Goal: Task Accomplishment & Management: Use online tool/utility

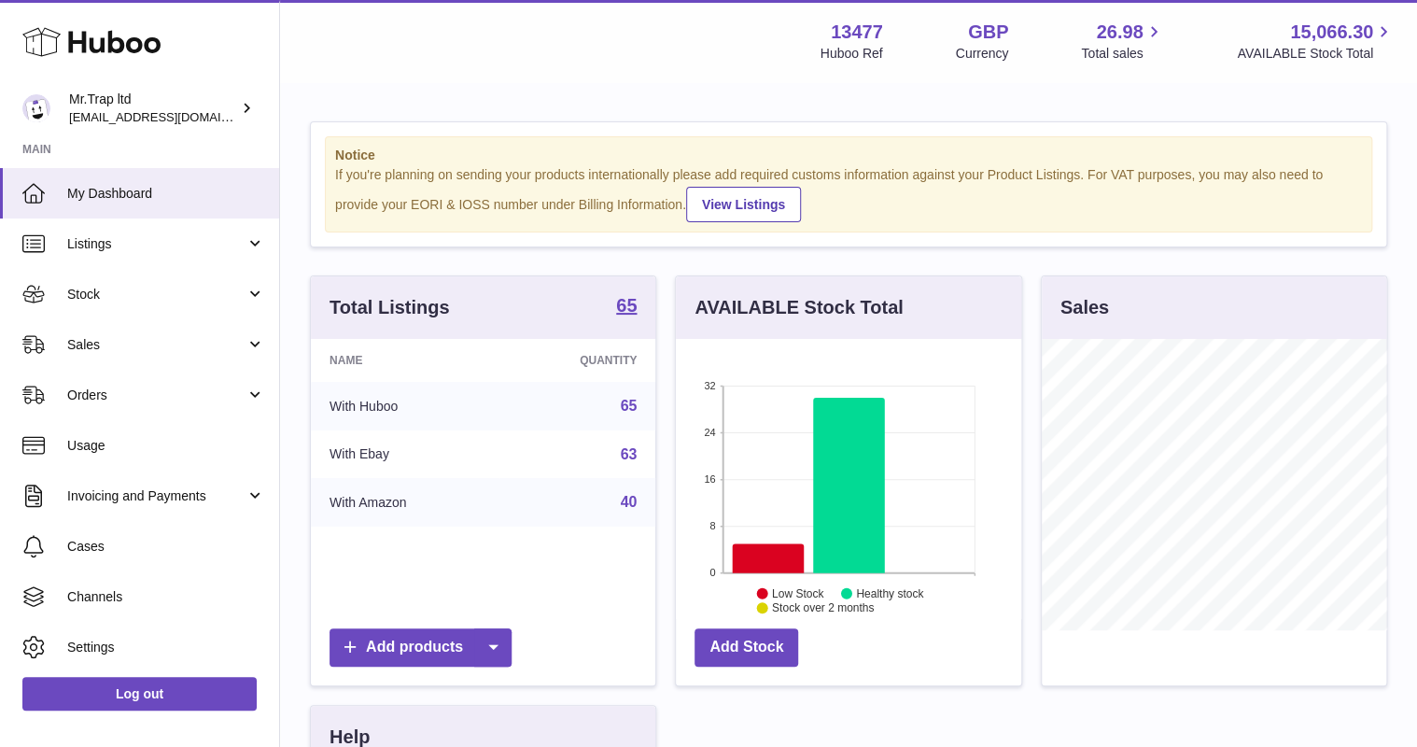
scroll to position [291, 344]
click at [120, 328] on link "Sales" at bounding box center [139, 344] width 279 height 50
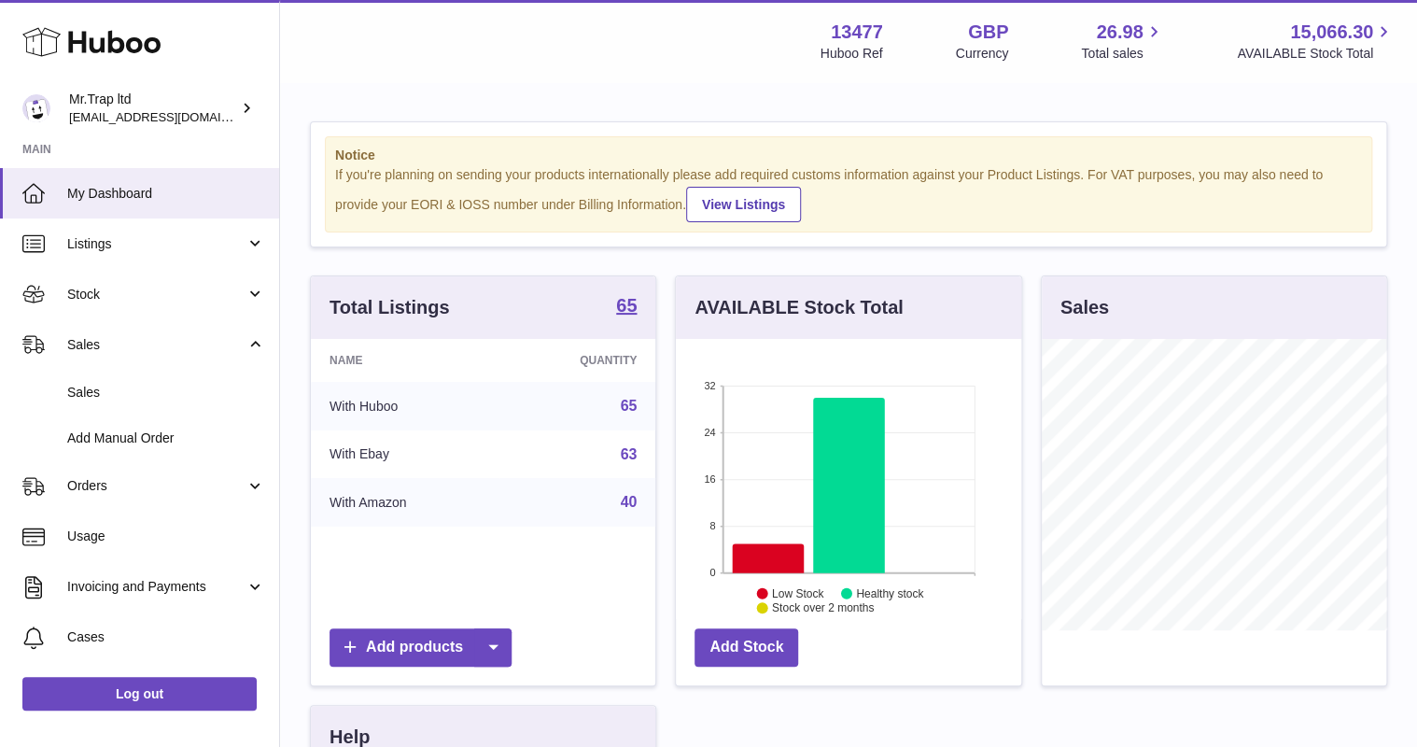
click at [131, 384] on span "Sales" at bounding box center [166, 393] width 198 height 18
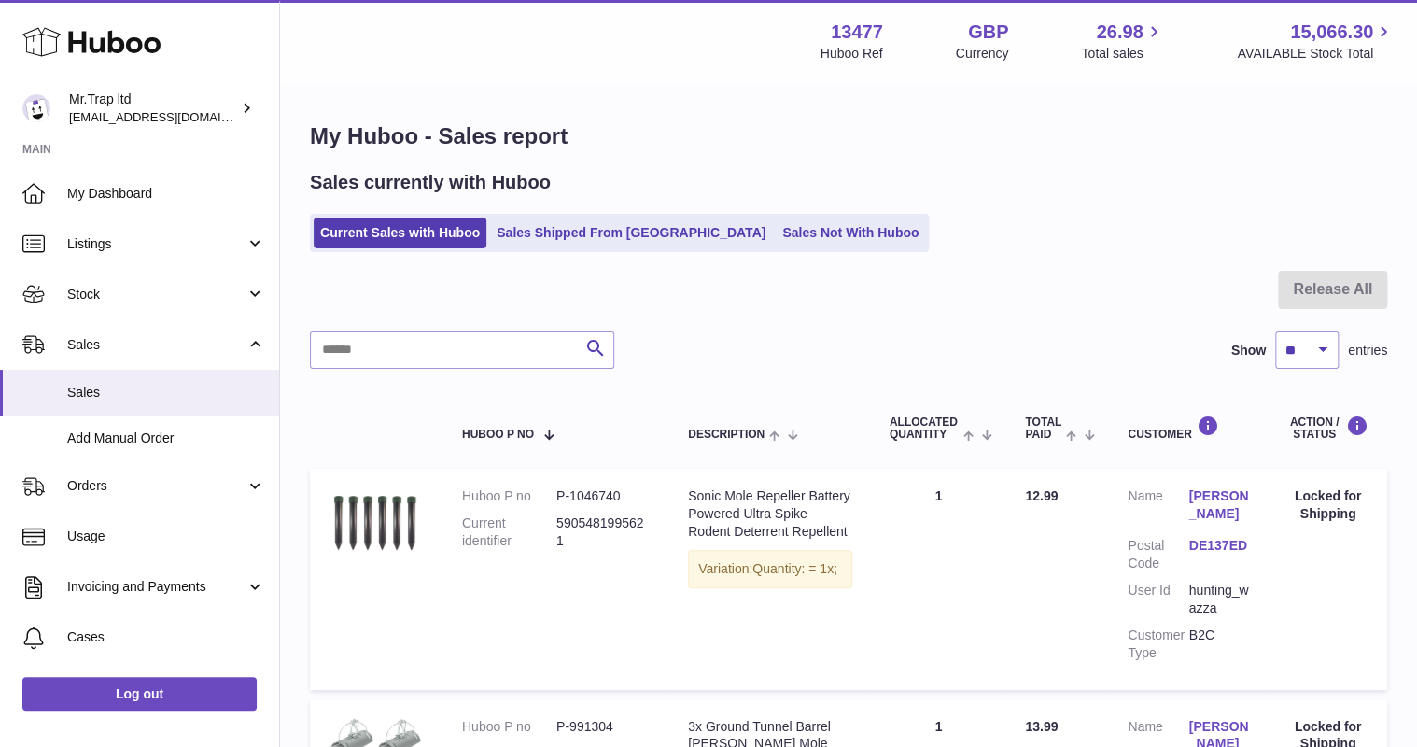
click at [776, 244] on link "Sales Not With Huboo" at bounding box center [850, 232] width 149 height 31
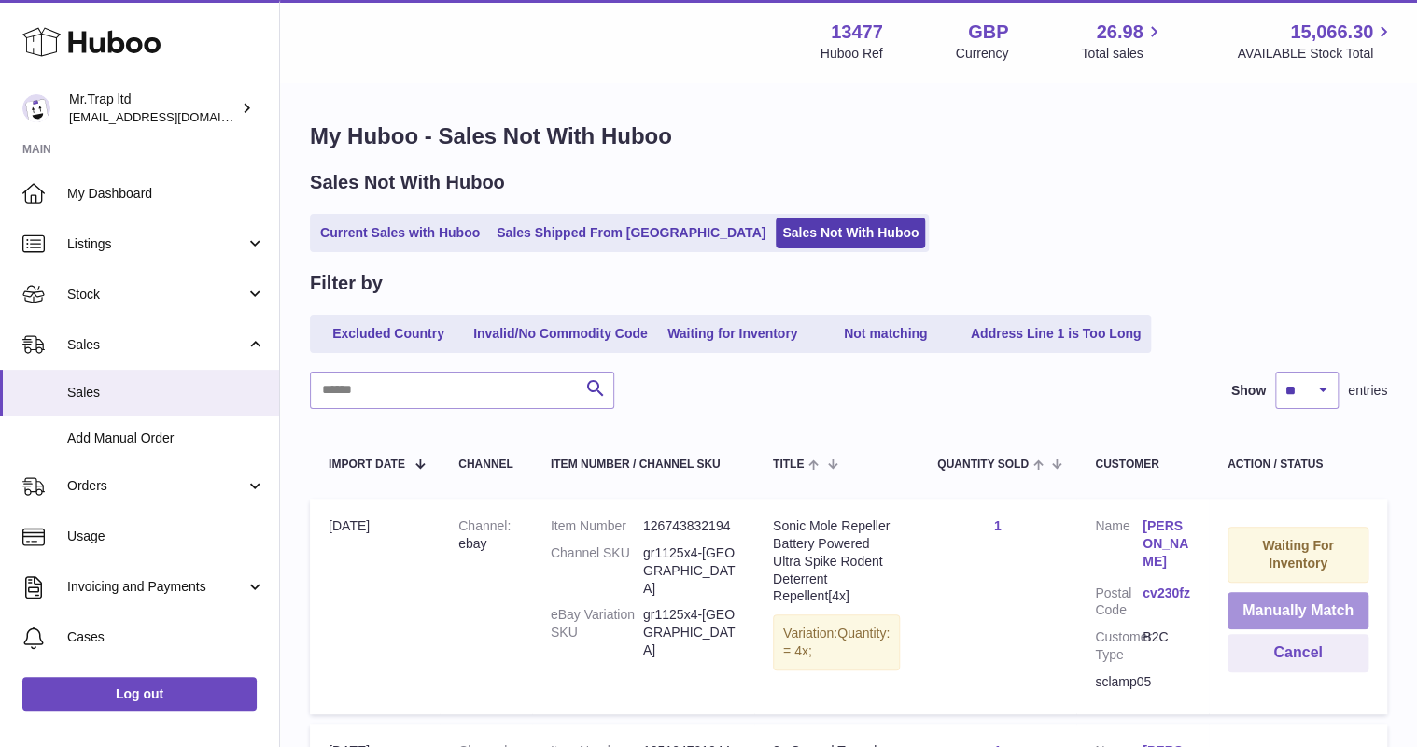
click at [1298, 613] on button "Manually Match" at bounding box center [1297, 611] width 141 height 38
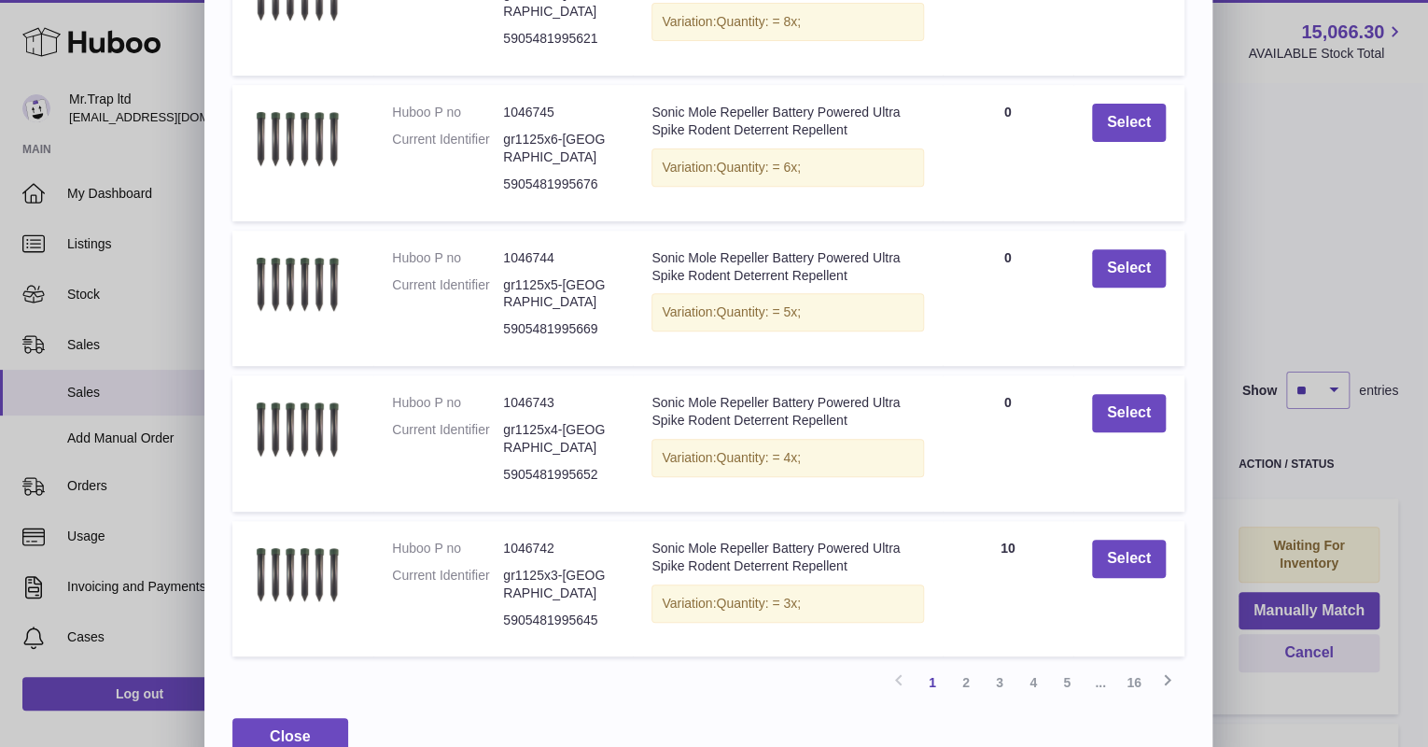
scroll to position [283, 0]
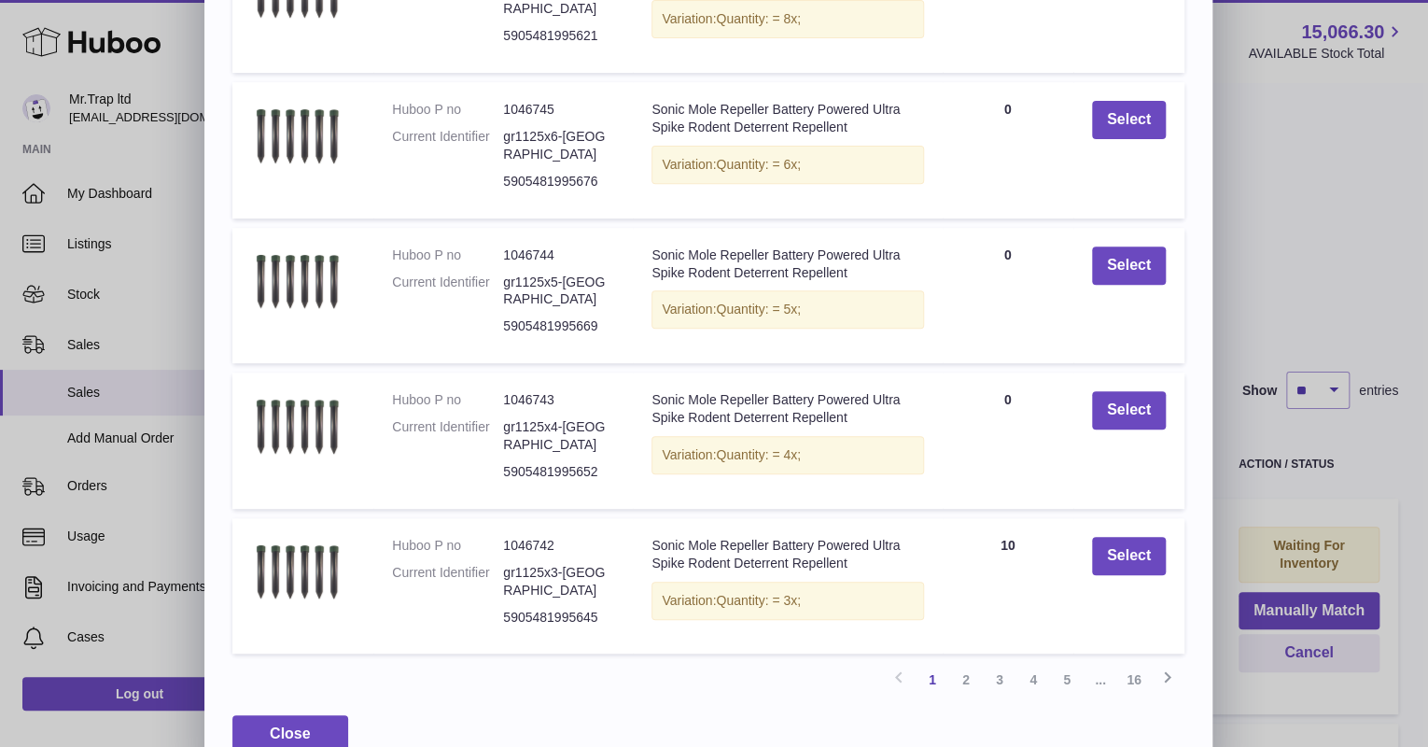
click at [968, 663] on link "2" at bounding box center [966, 680] width 34 height 34
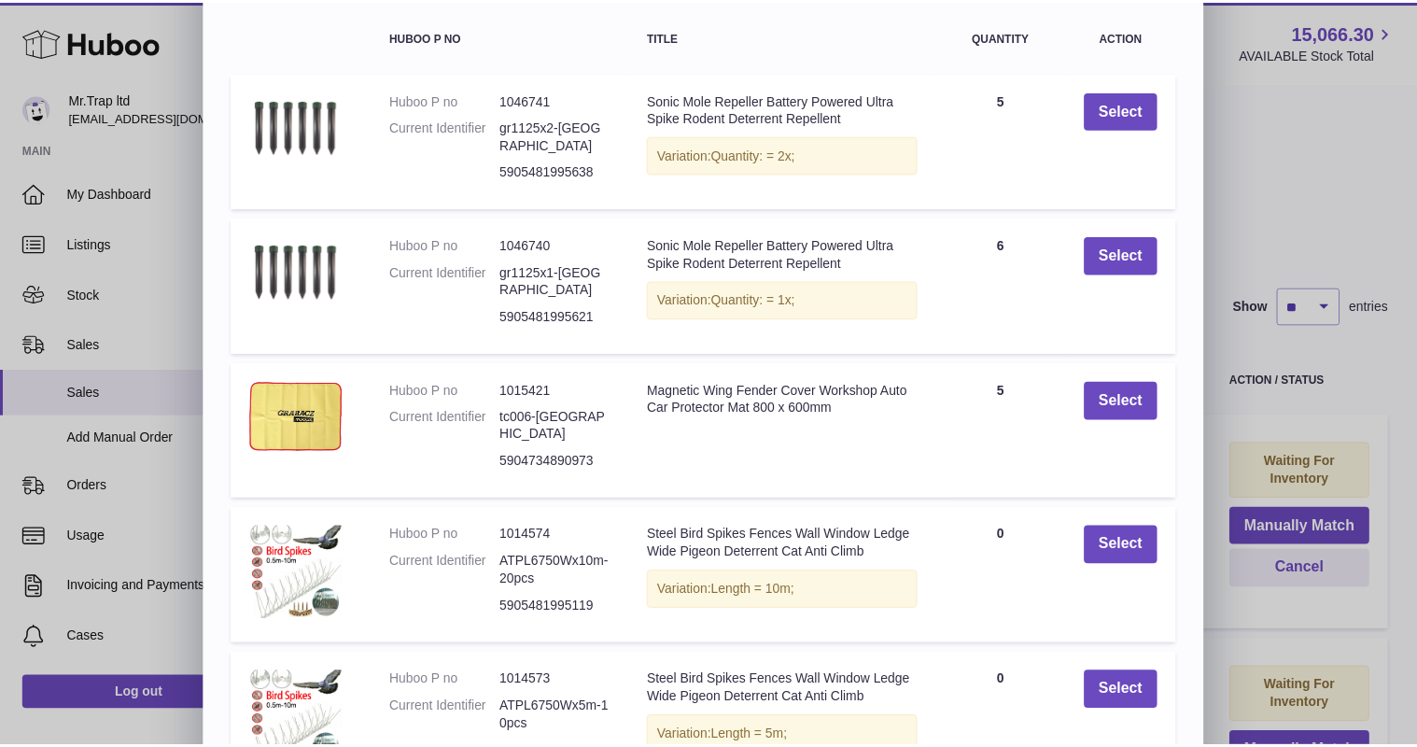
scroll to position [133, 0]
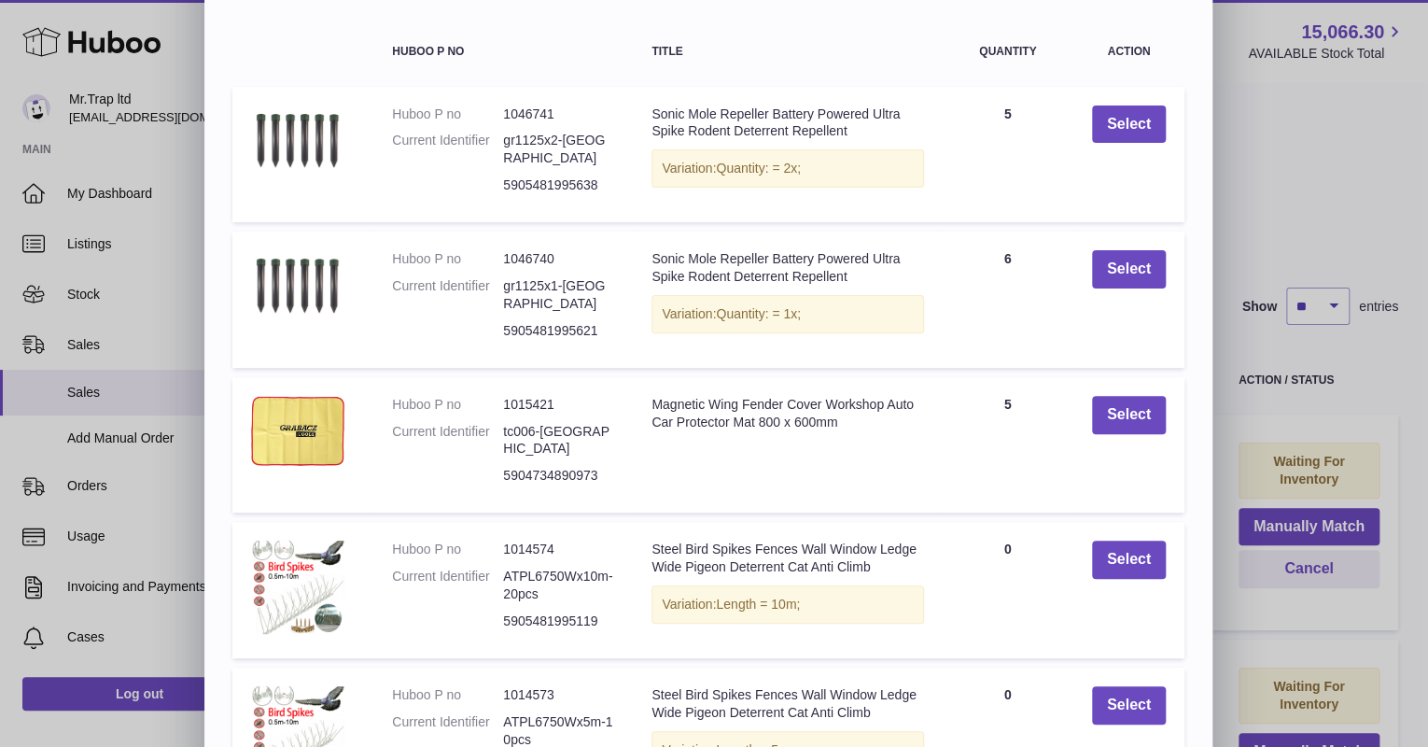
click at [1292, 246] on div "× Items Search Huboo P no Title Quantity Action Huboo P no 1046741 Current Iden…" at bounding box center [714, 399] width 1428 height 1064
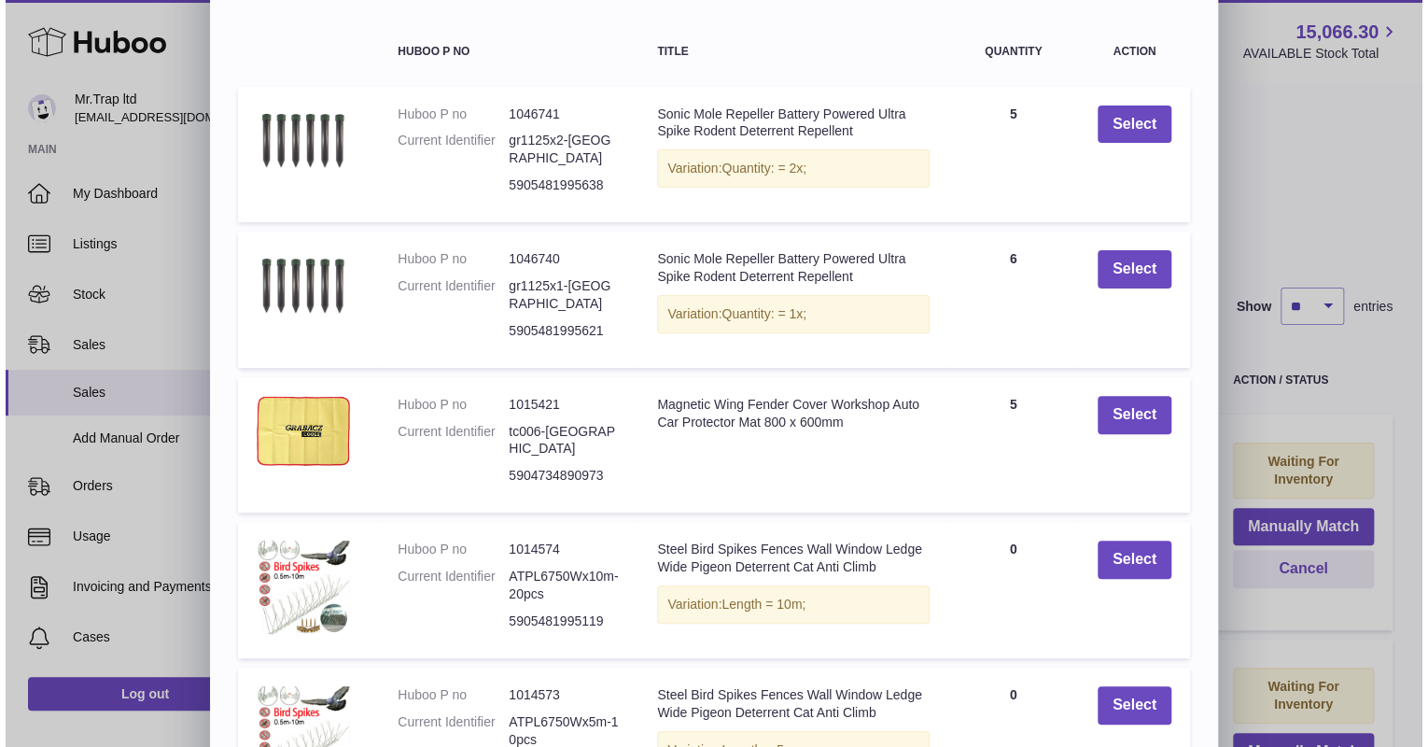
scroll to position [0, 0]
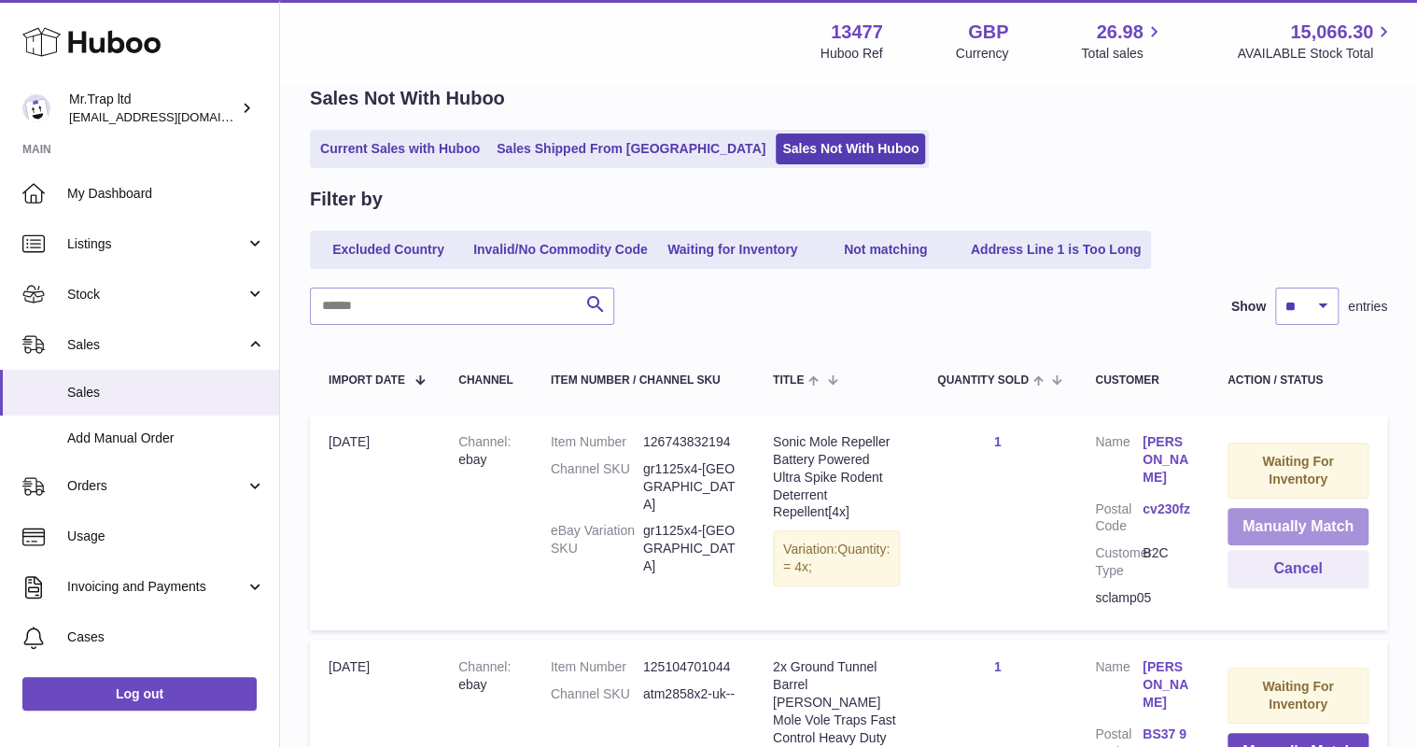
click at [1258, 522] on button "Manually Match" at bounding box center [1297, 527] width 141 height 38
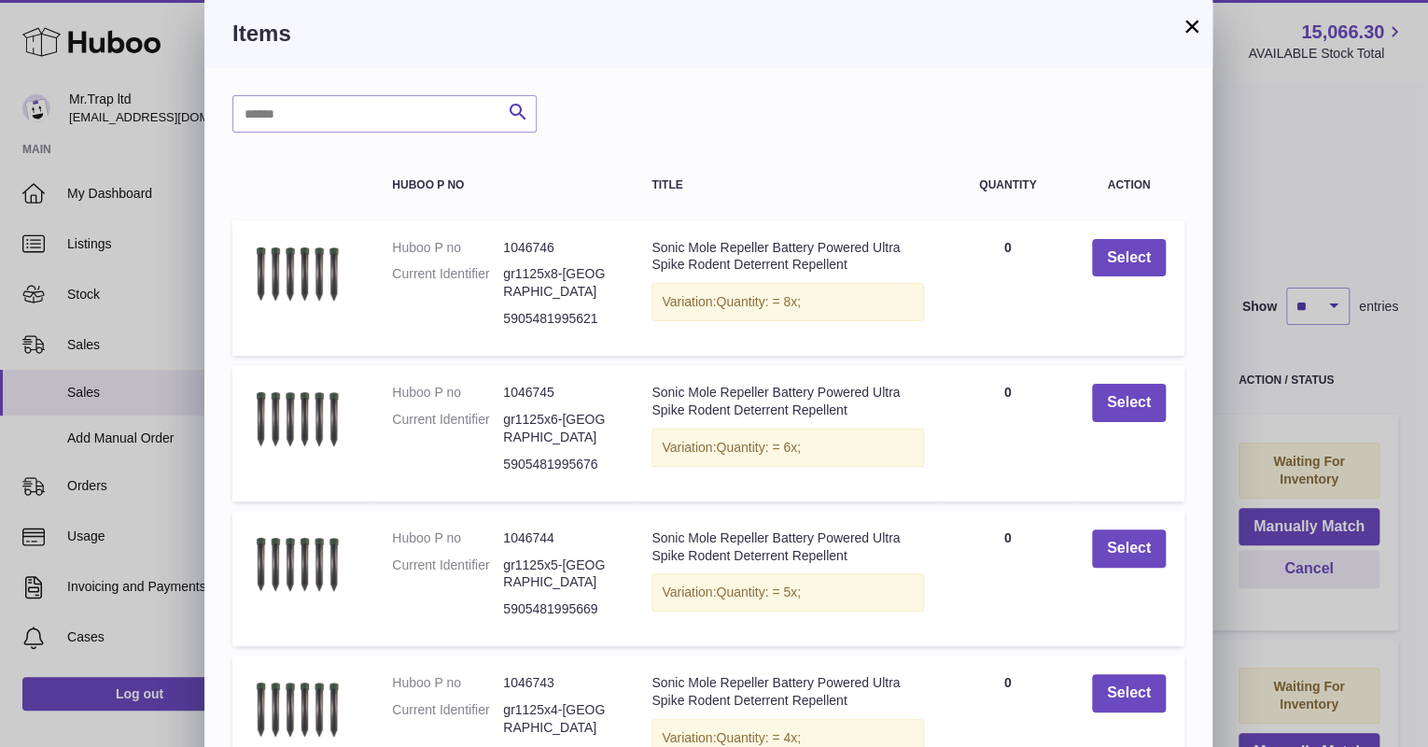
click at [1262, 252] on div "× Items Search Huboo P no Title Quantity Action Huboo P no 1046746 Current Iden…" at bounding box center [714, 532] width 1428 height 1064
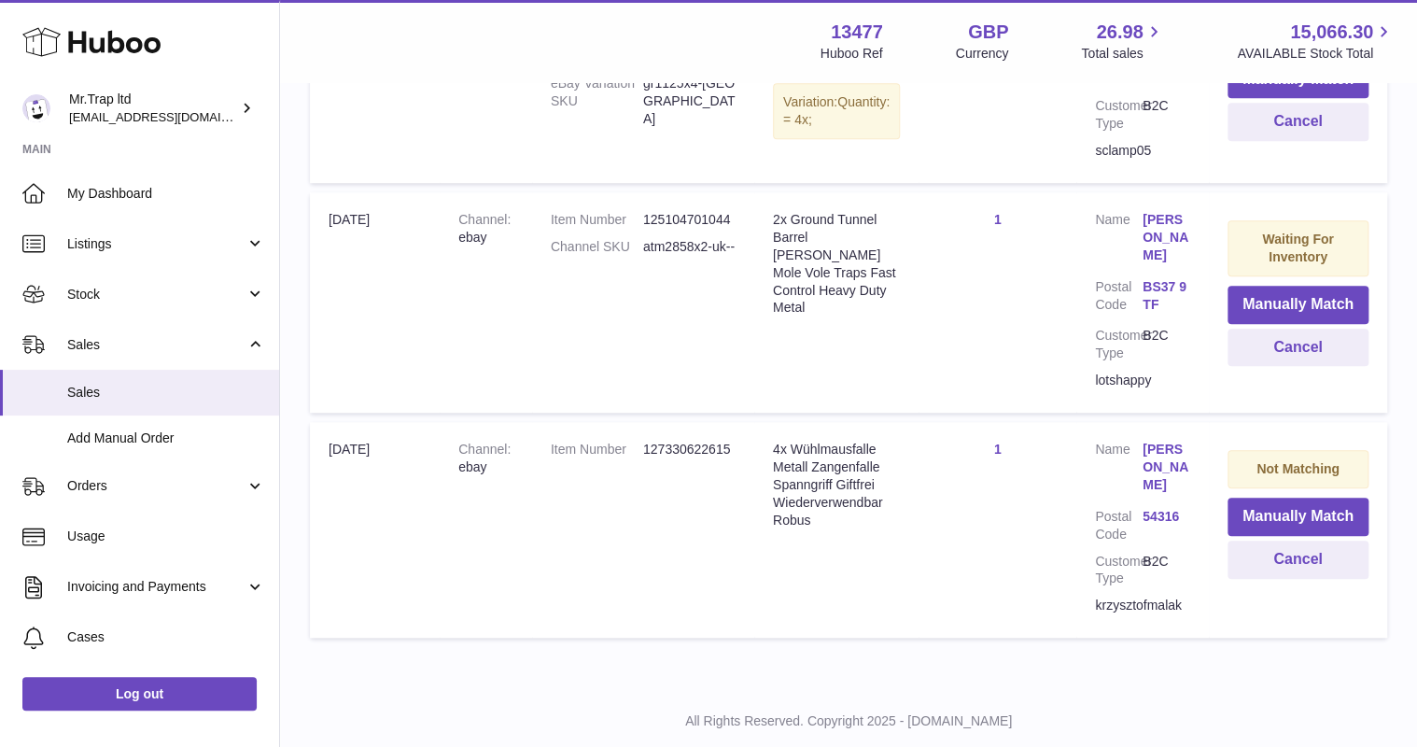
scroll to position [543, 0]
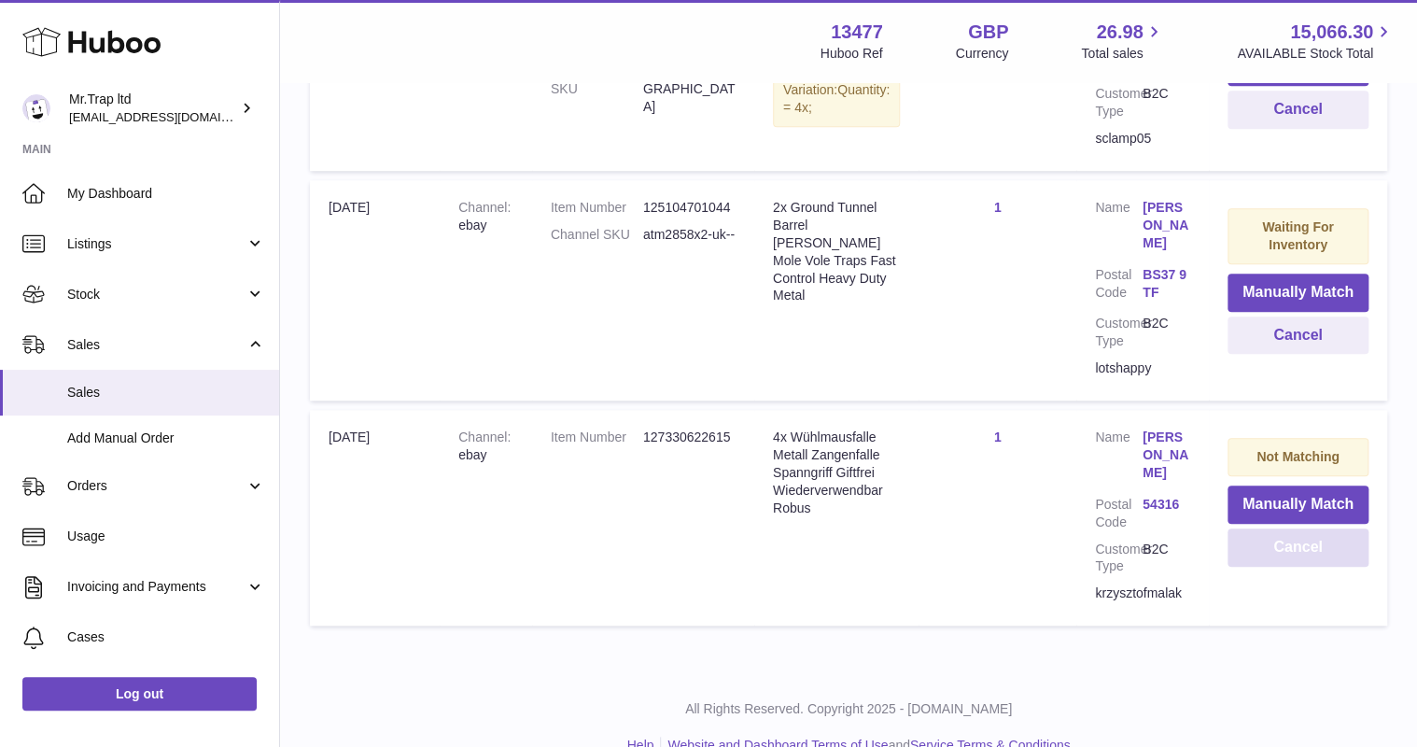
click at [1281, 536] on button "Cancel" at bounding box center [1297, 547] width 141 height 38
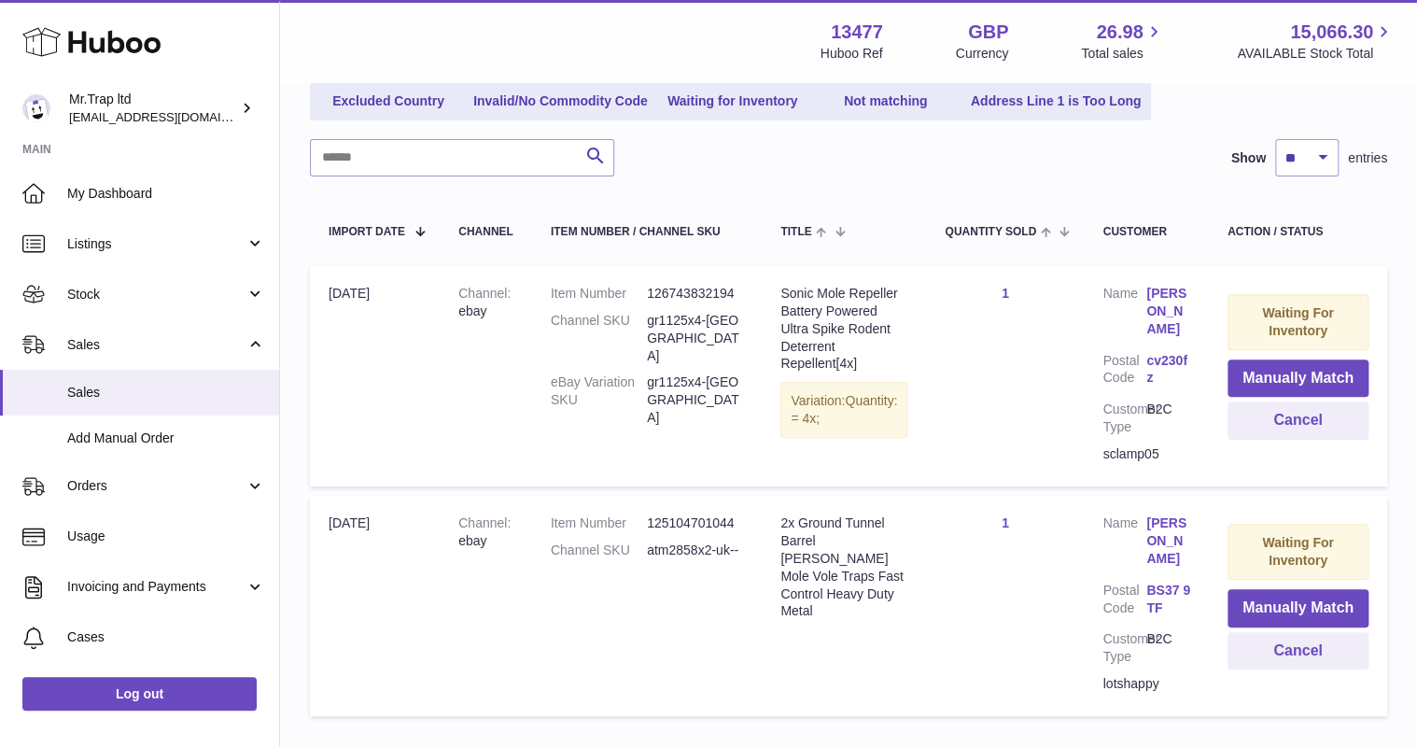
scroll to position [388, 0]
